Goal: Transaction & Acquisition: Register for event/course

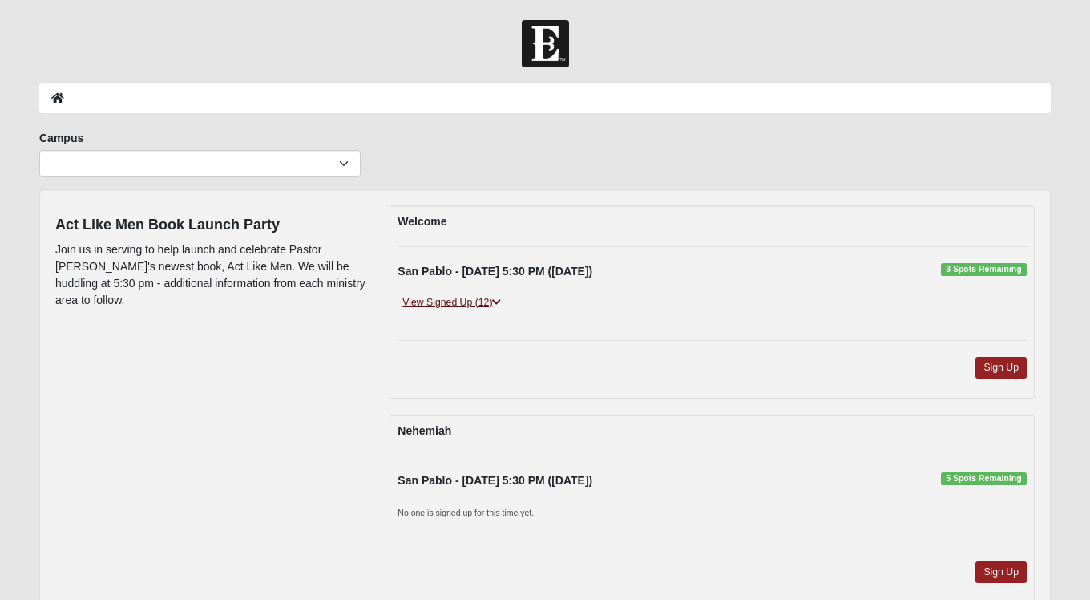
click at [476, 301] on link "View Signed Up (12)" at bounding box center [452, 302] width 108 height 17
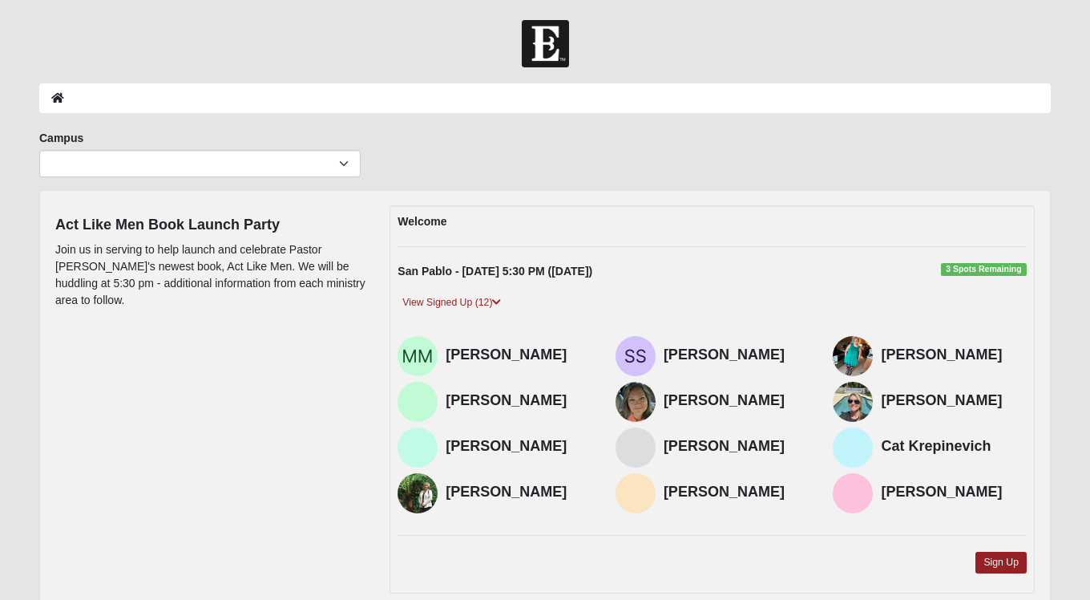
click at [487, 299] on link "View Signed Up (12)" at bounding box center [452, 302] width 108 height 17
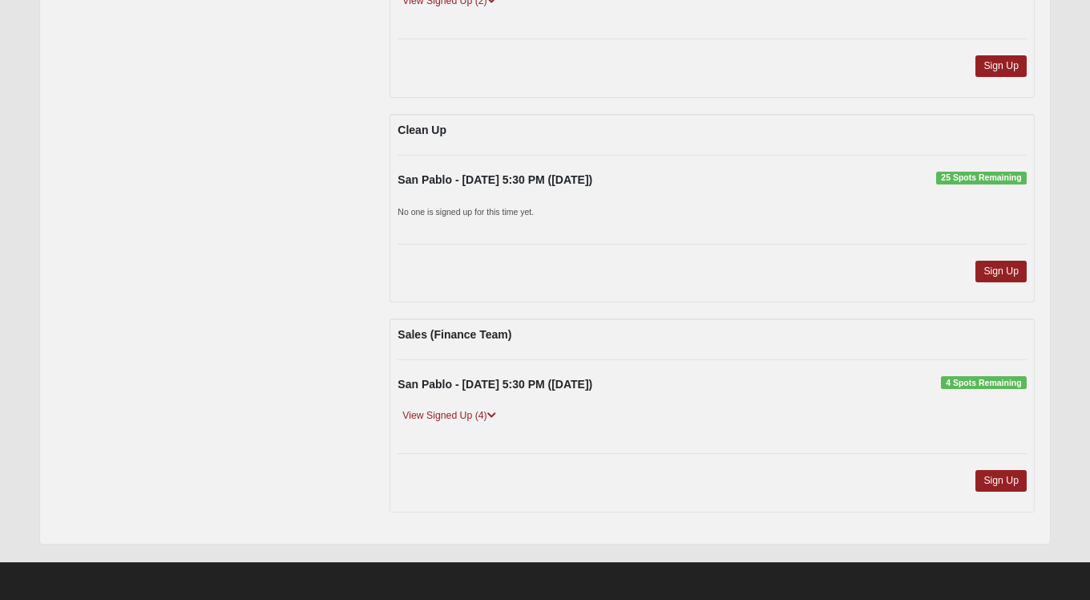
scroll to position [920, 0]
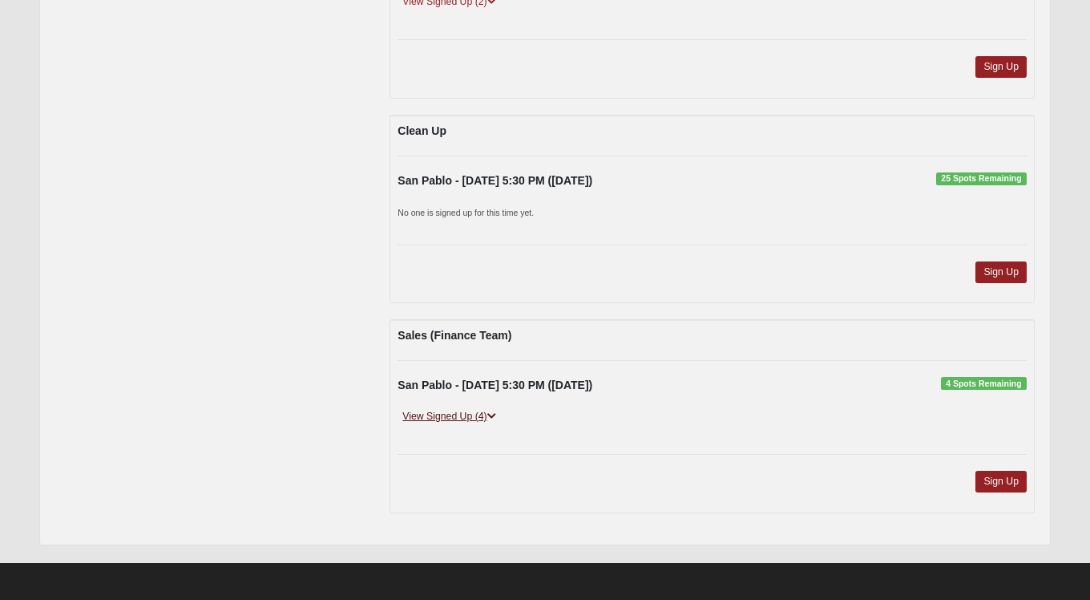
click at [450, 413] on link "View Signed Up (4)" at bounding box center [449, 416] width 103 height 17
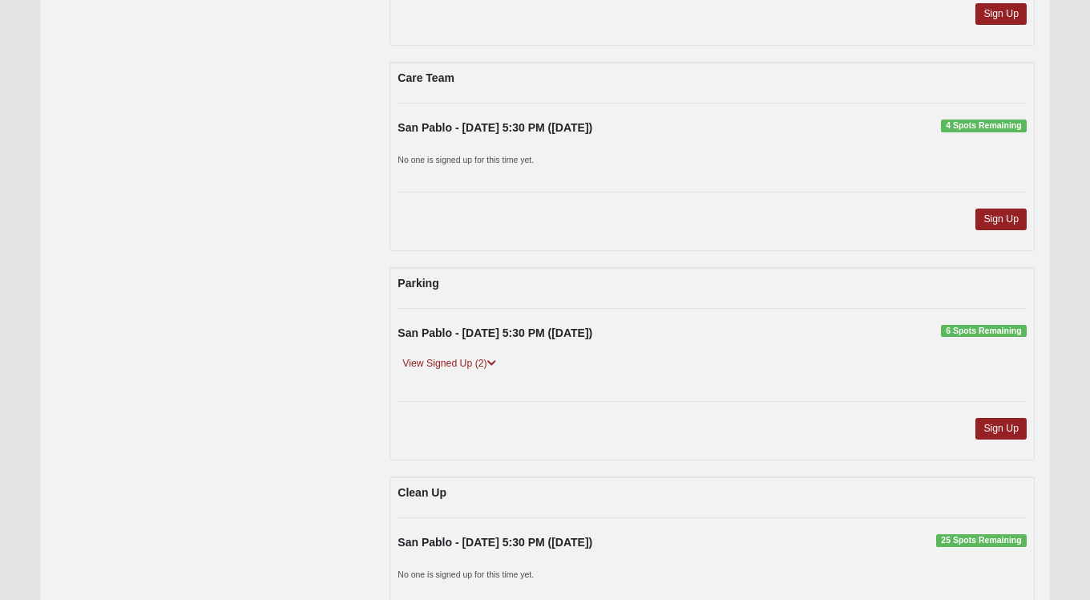
scroll to position [545, 0]
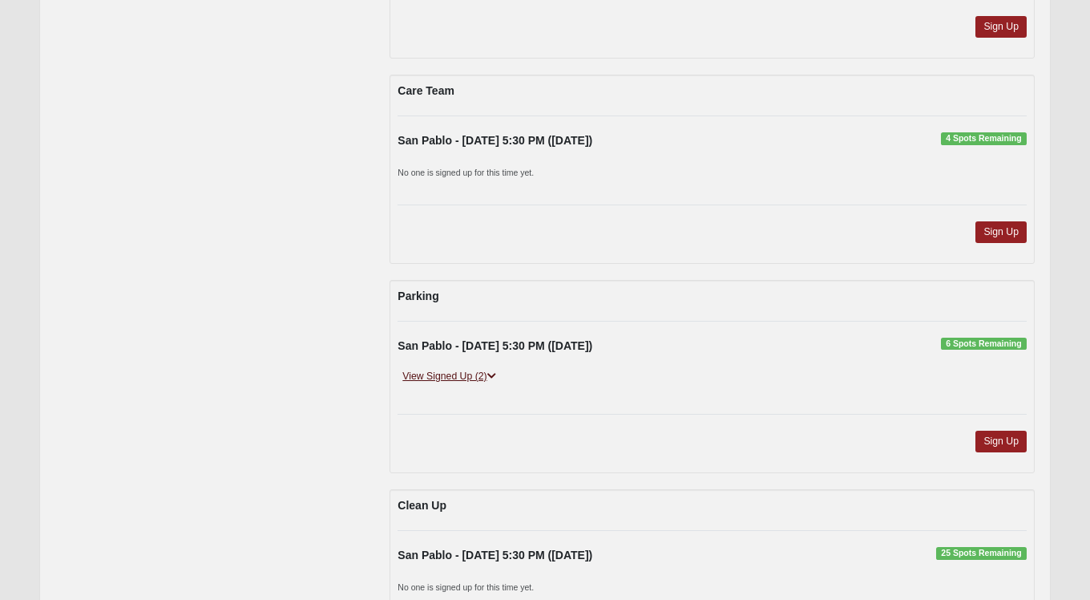
click at [455, 375] on link "View Signed Up (2)" at bounding box center [449, 376] width 103 height 17
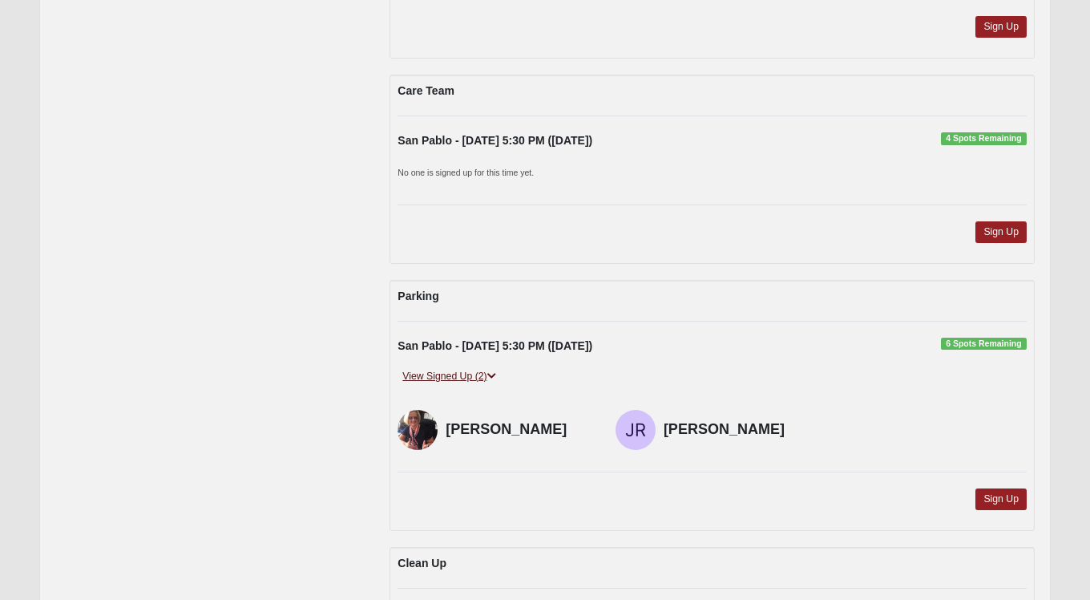
click at [455, 375] on link "View Signed Up (2)" at bounding box center [449, 376] width 103 height 17
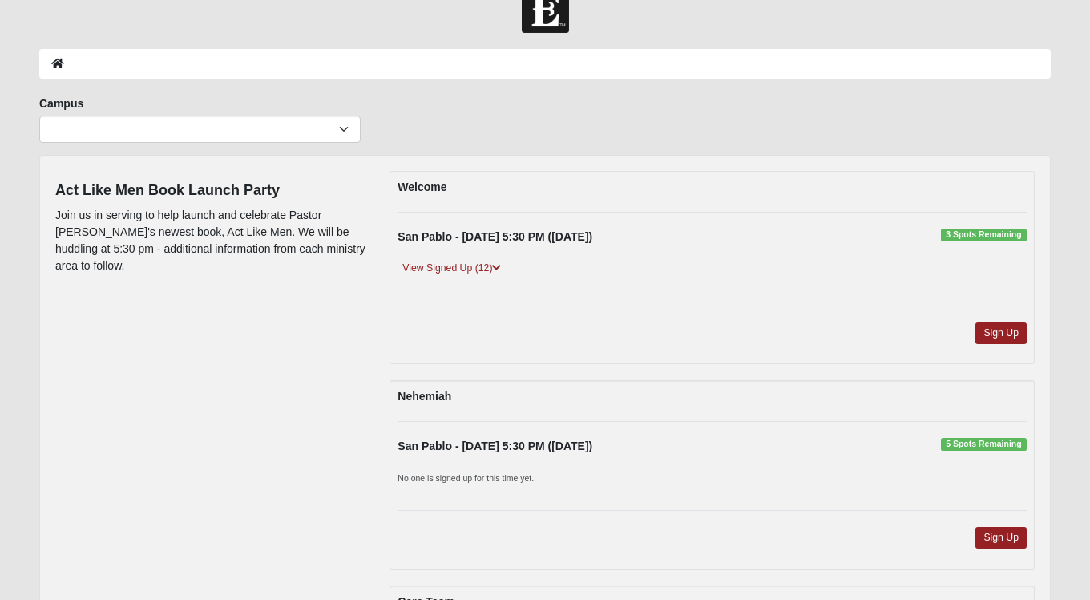
scroll to position [35, 0]
click at [477, 266] on link "View Signed Up (12)" at bounding box center [452, 267] width 108 height 17
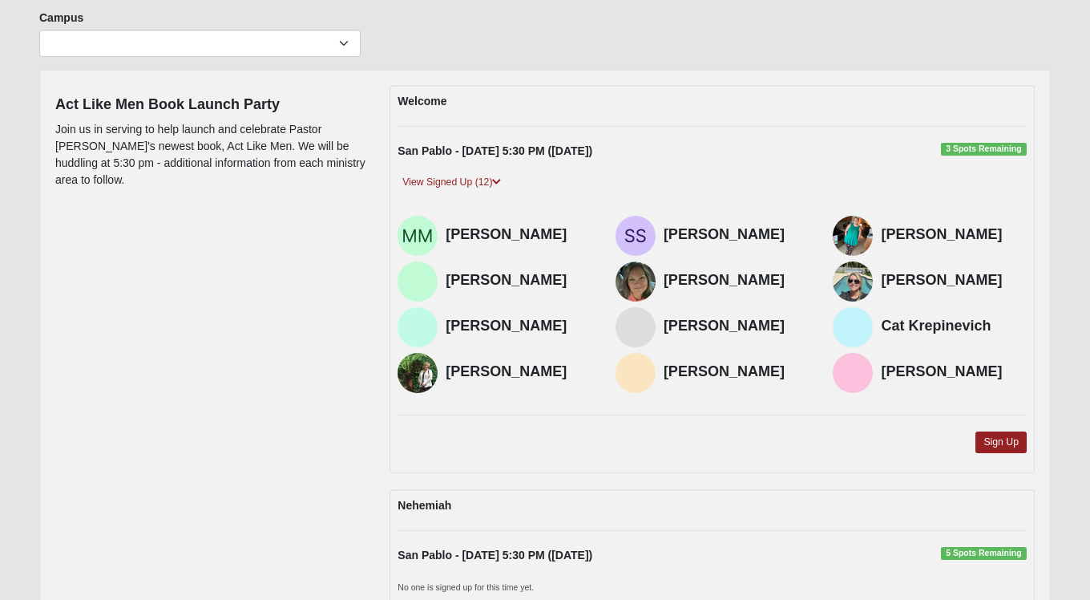
scroll to position [117, 0]
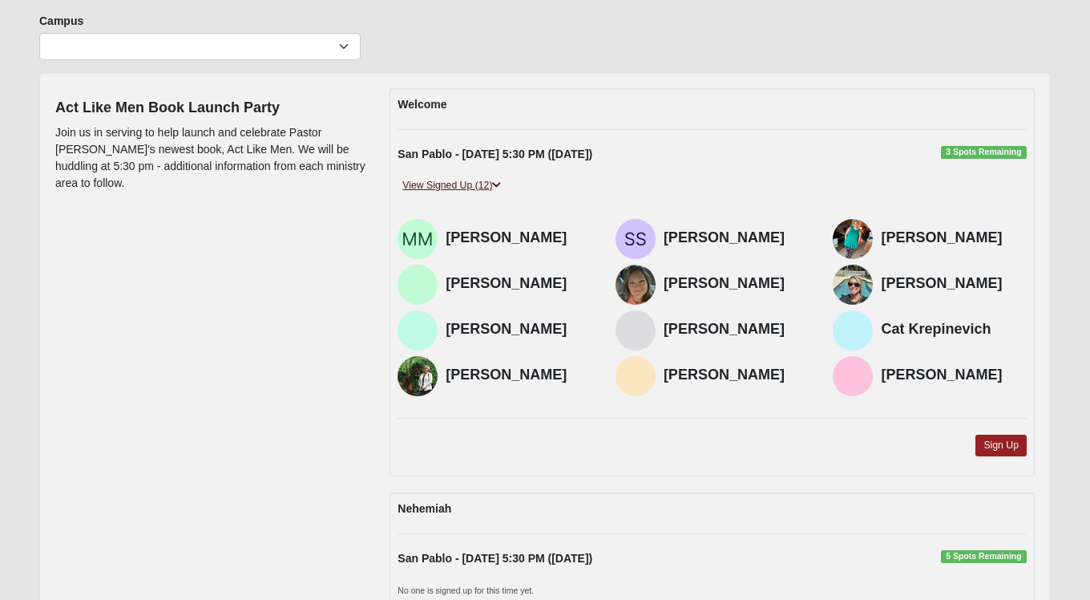
click at [490, 178] on link "View Signed Up (12)" at bounding box center [452, 185] width 108 height 17
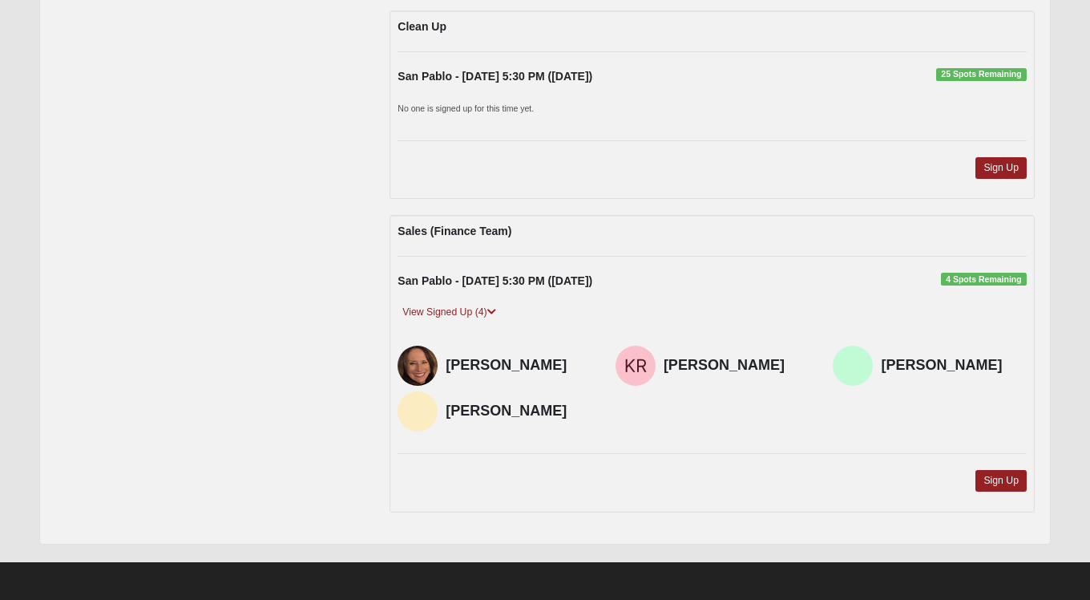
scroll to position [1023, 0]
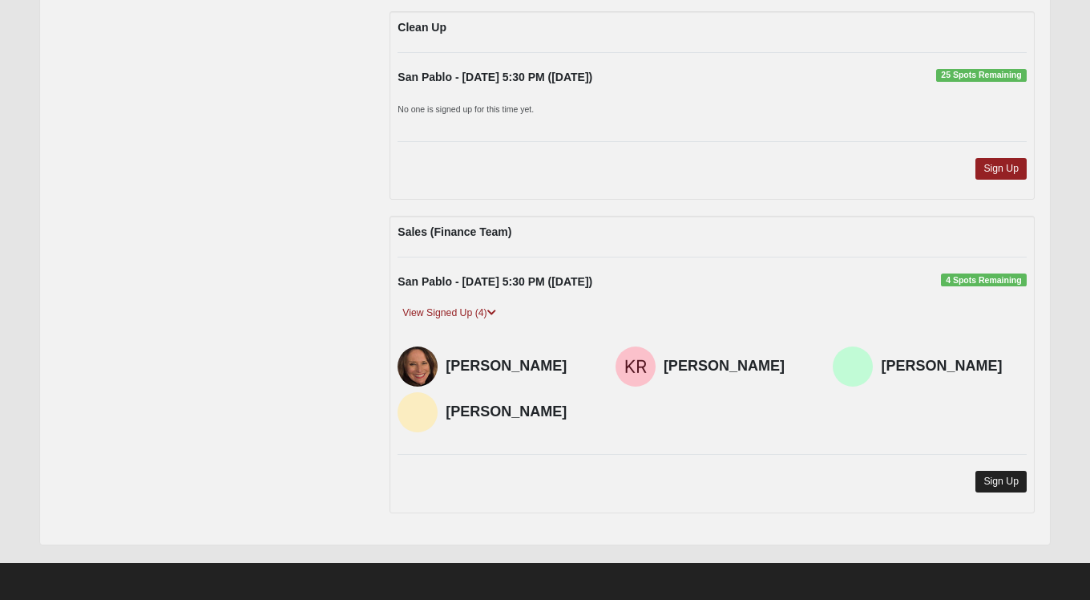
click at [1008, 479] on link "Sign Up" at bounding box center [1001, 482] width 51 height 22
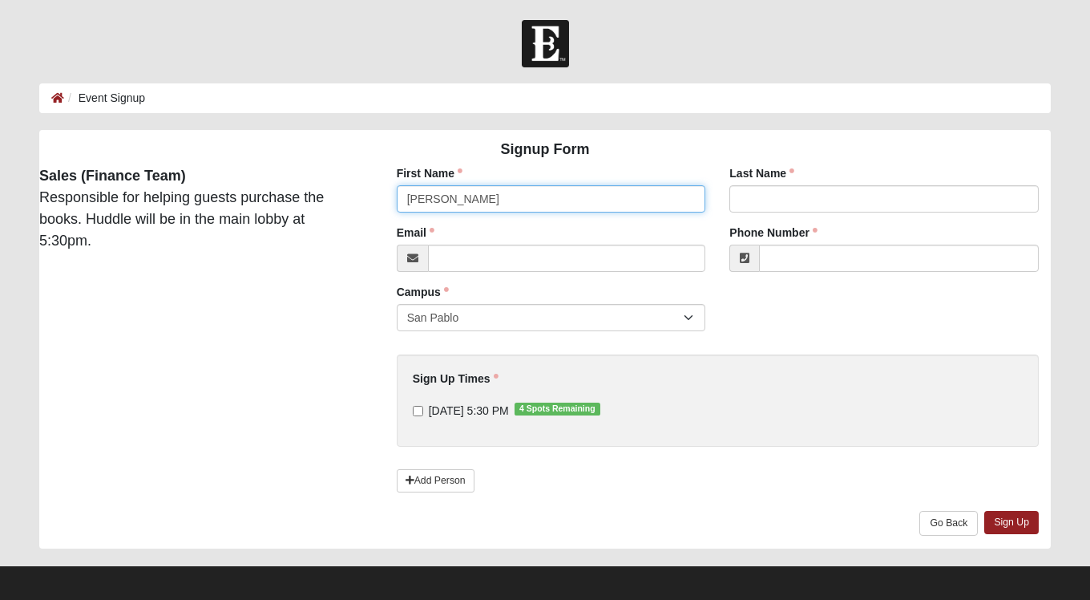
type input "robin"
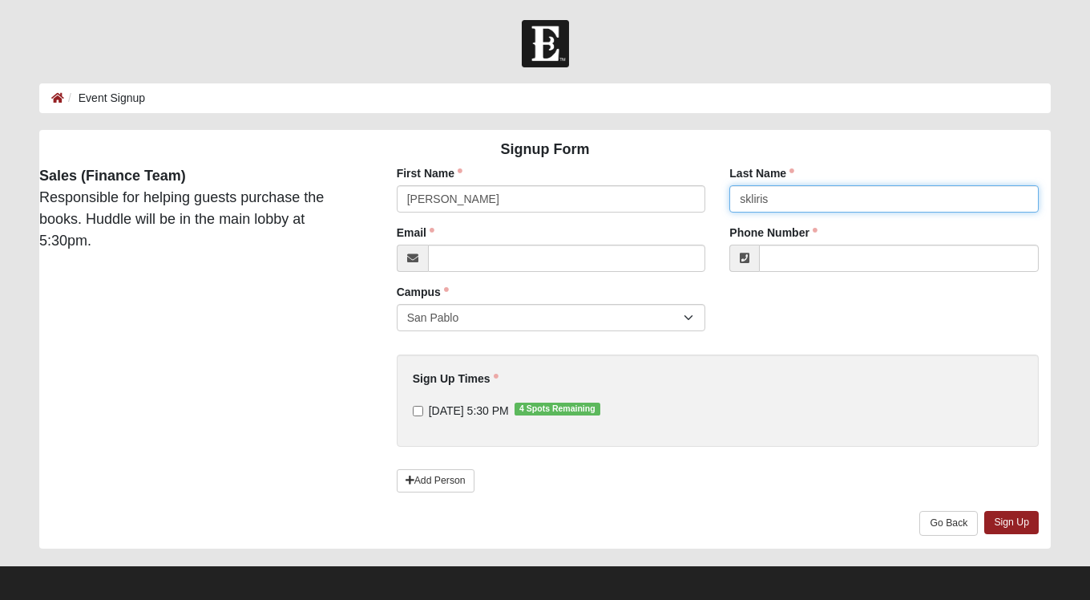
type input "skliris"
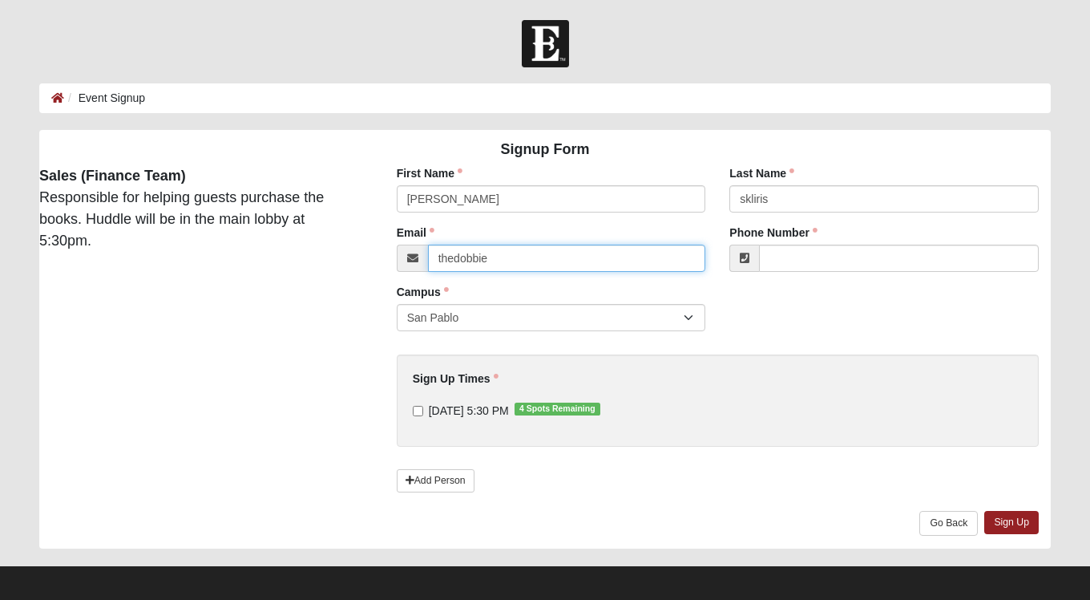
type input "thedobbie@yahoo.com"
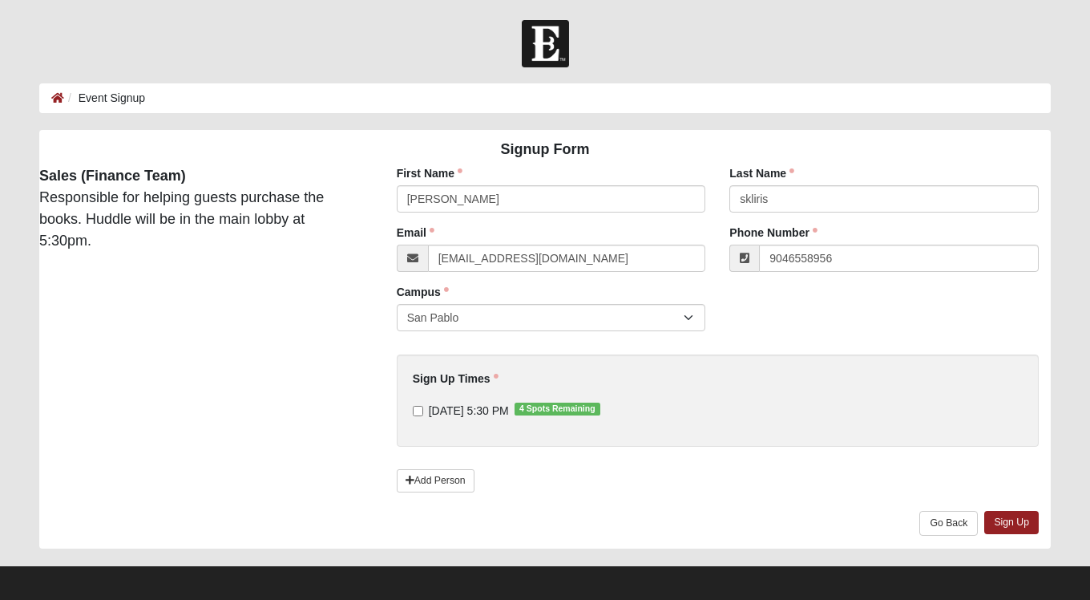
type input "(904) 655-8956"
click at [417, 410] on input "10/6/2025 5:30 PM 4 Spots Remaining" at bounding box center [418, 411] width 10 height 10
checkbox input "true"
click at [1017, 519] on link "Sign Up" at bounding box center [1012, 522] width 55 height 23
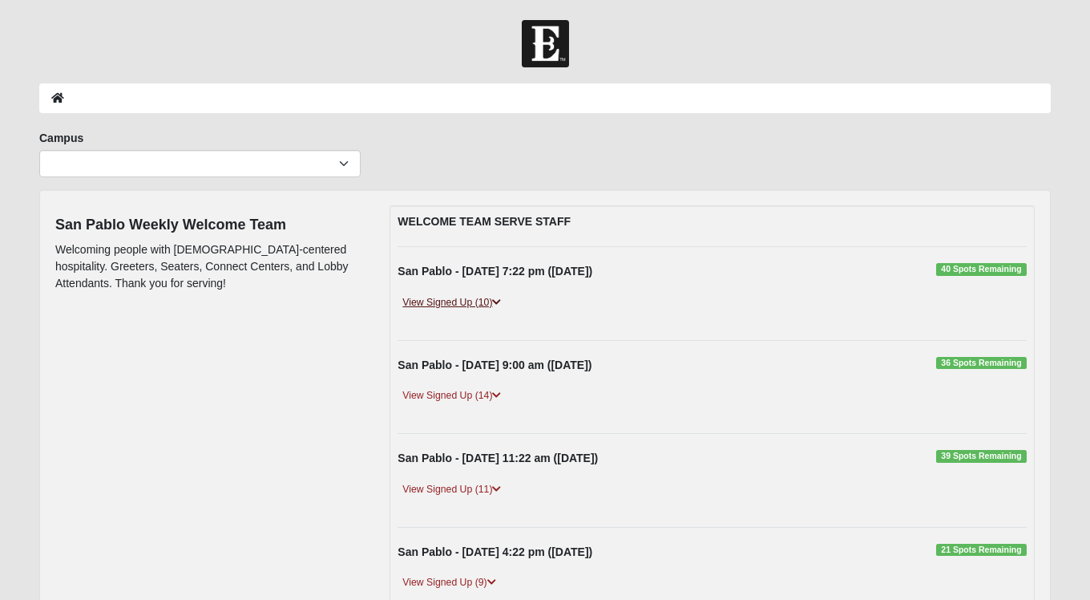
click at [487, 303] on link "View Signed Up (10)" at bounding box center [452, 302] width 108 height 17
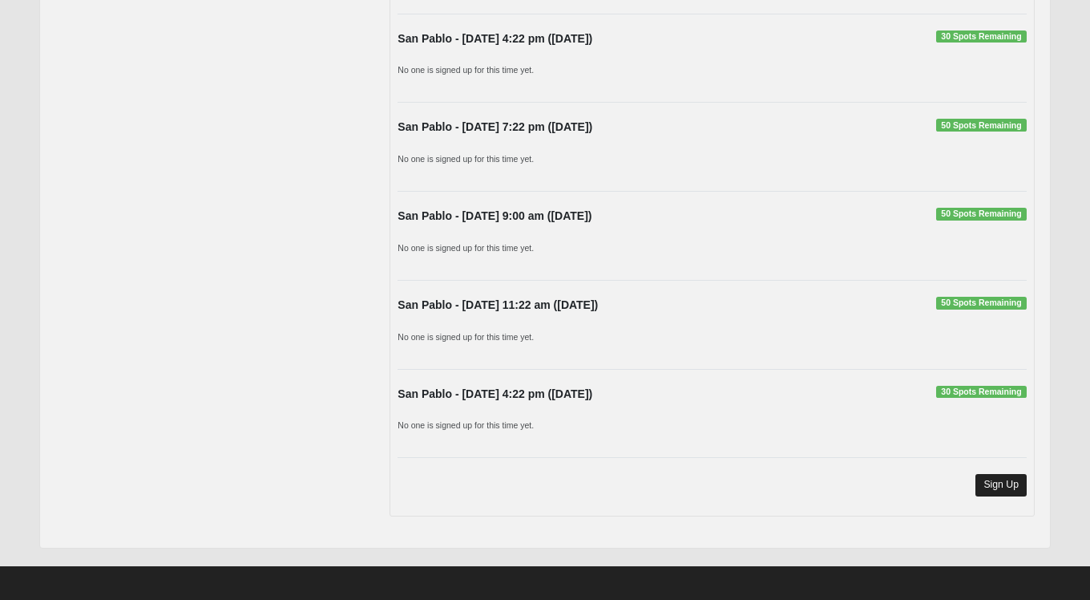
scroll to position [1441, 0]
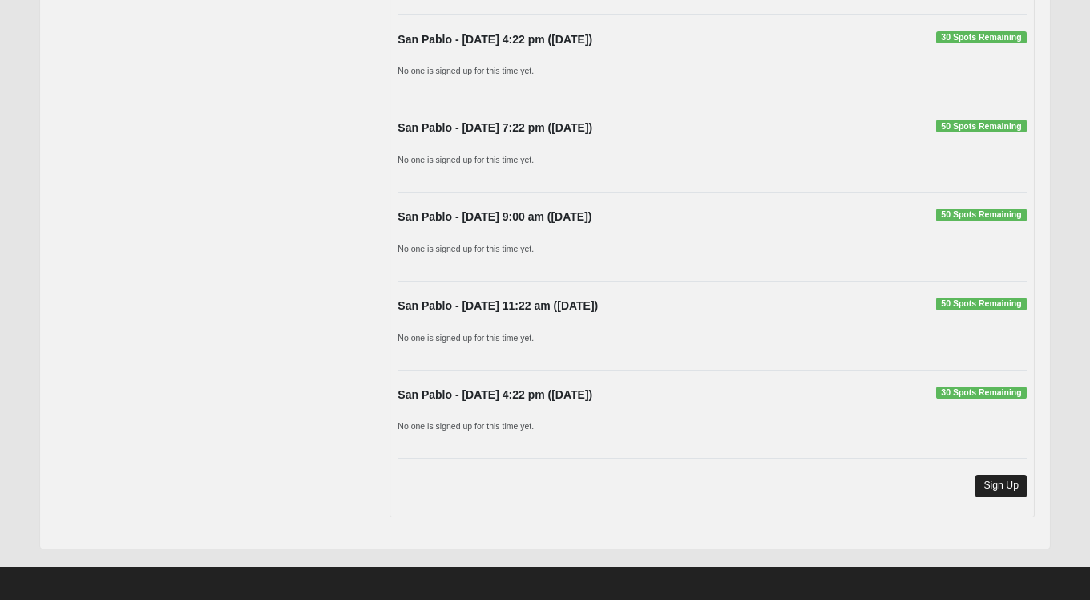
click at [997, 475] on link "Sign Up" at bounding box center [1001, 486] width 51 height 22
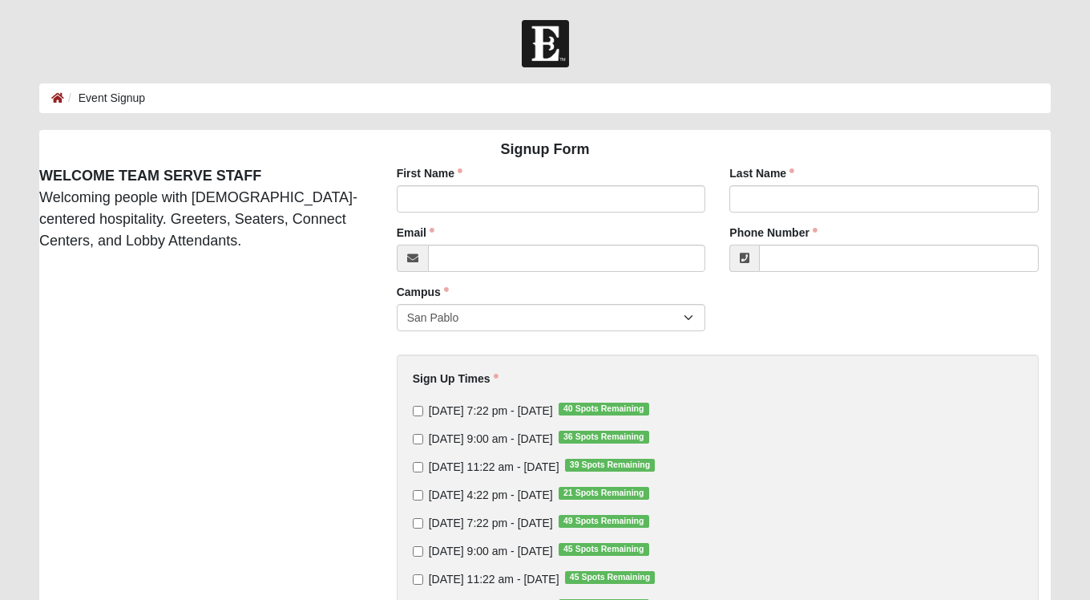
click at [417, 410] on input "Thursday 7:22 pm - Oct 2 2025 40 Spots Remaining" at bounding box center [418, 411] width 10 height 10
checkbox input "true"
click at [684, 197] on input "First Name" at bounding box center [551, 198] width 309 height 27
type input "Robin"
type input "Skliris"
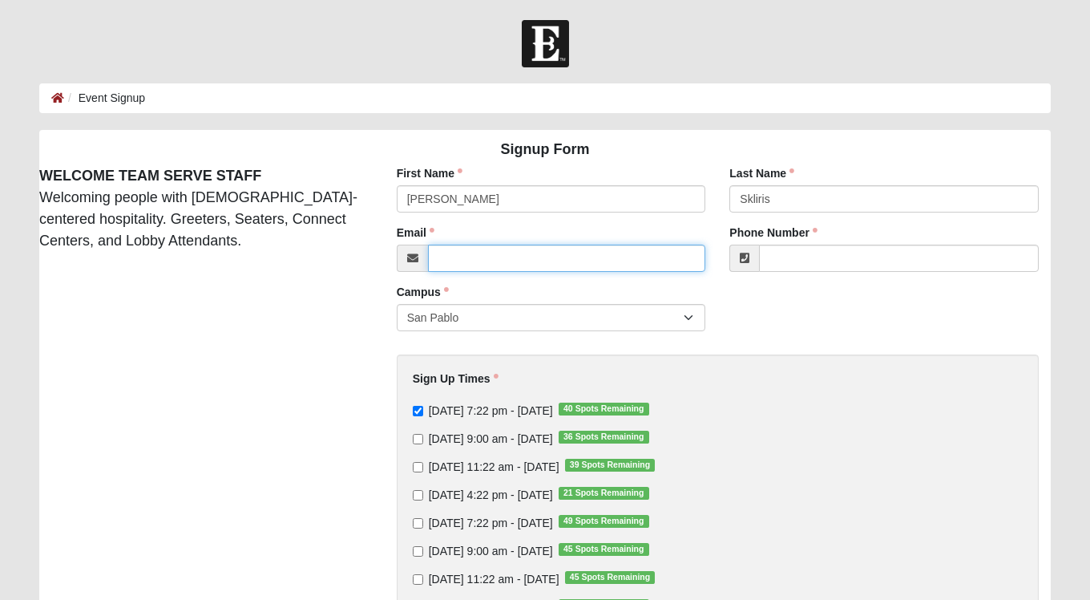
type input "thedobbie@yahoo.com"
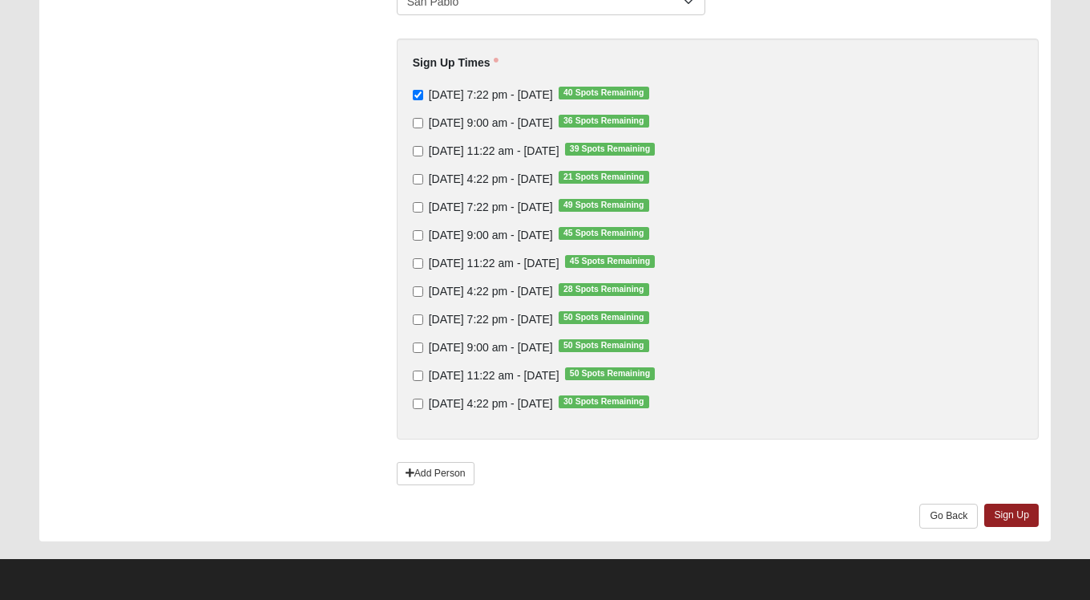
scroll to position [315, 0]
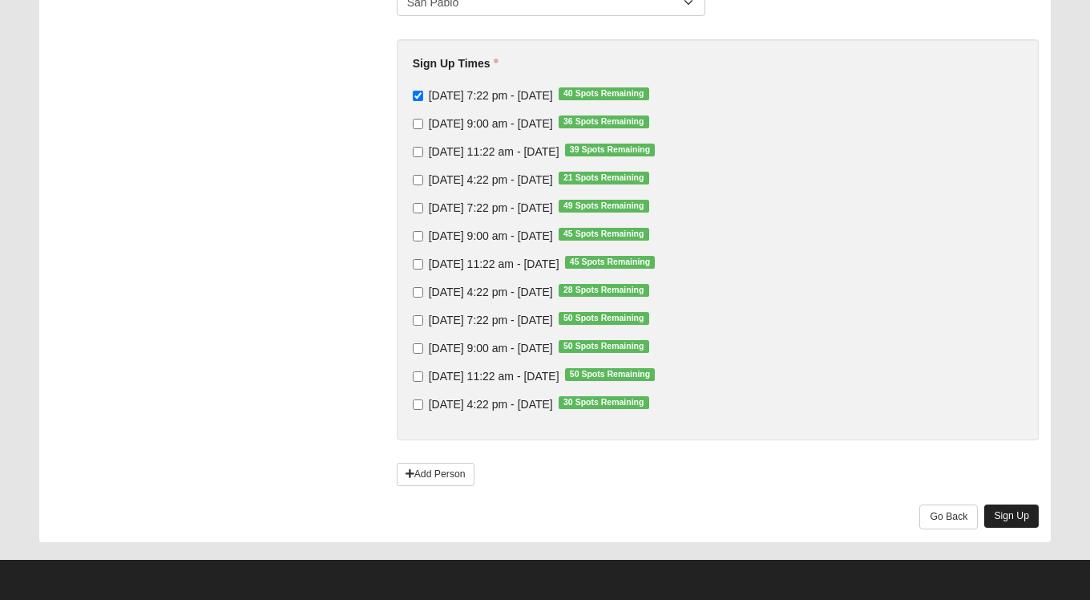
type input "904658956"
click at [1019, 512] on link "Sign Up" at bounding box center [1012, 515] width 55 height 23
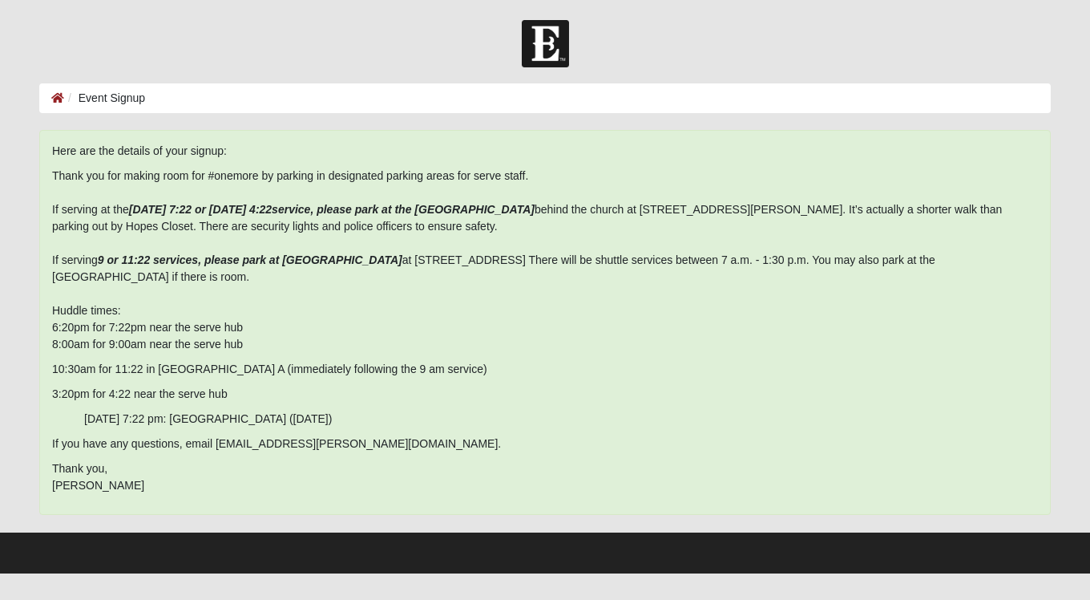
scroll to position [0, 0]
